Goal: Task Accomplishment & Management: Use online tool/utility

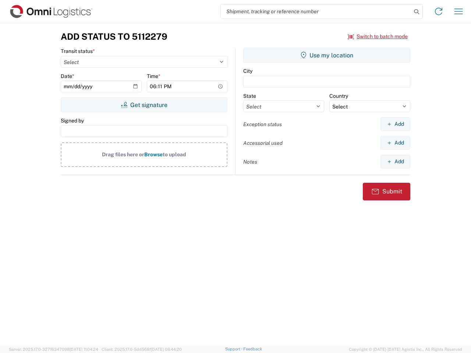
click at [316, 11] on input "search" at bounding box center [316, 11] width 190 height 14
click at [416, 12] on icon at bounding box center [416, 12] width 10 height 10
click at [438, 11] on icon at bounding box center [438, 12] width 12 height 12
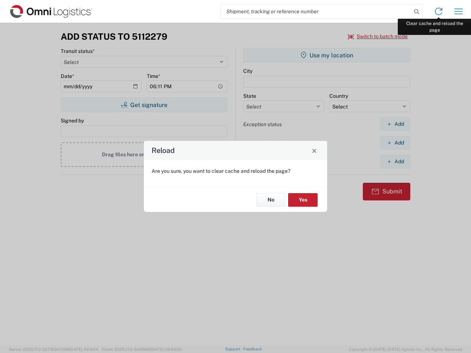
click at [458, 11] on div "Reload Are you sure, you want to clear cache and reload the page? No Yes" at bounding box center [235, 176] width 471 height 353
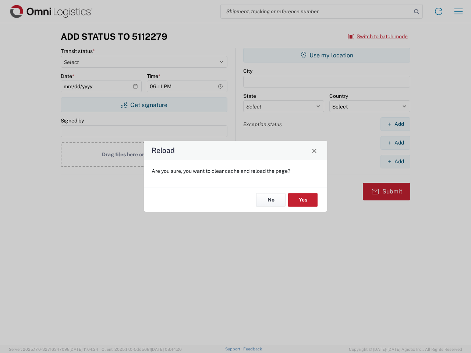
click at [378, 36] on div "Reload Are you sure, you want to clear cache and reload the page? No Yes" at bounding box center [235, 176] width 471 height 353
click at [144, 105] on div "Reload Are you sure, you want to clear cache and reload the page? No Yes" at bounding box center [235, 176] width 471 height 353
click at [327, 55] on div "Reload Are you sure, you want to clear cache and reload the page? No Yes" at bounding box center [235, 176] width 471 height 353
click at [395, 124] on div "Reload Are you sure, you want to clear cache and reload the page? No Yes" at bounding box center [235, 176] width 471 height 353
click at [395, 143] on div "Reload Are you sure, you want to clear cache and reload the page? No Yes" at bounding box center [235, 176] width 471 height 353
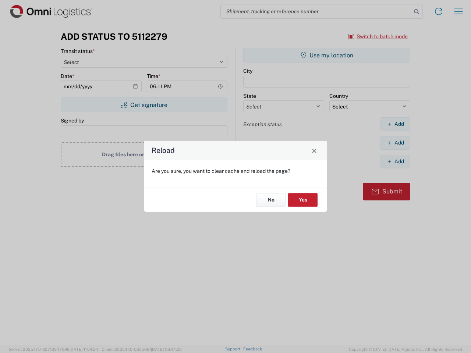
click at [395, 161] on div "Reload Are you sure, you want to clear cache and reload the page? No Yes" at bounding box center [235, 176] width 471 height 353
